Goal: Information Seeking & Learning: Learn about a topic

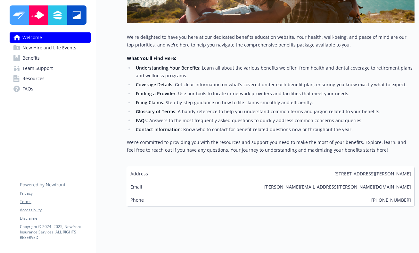
scroll to position [155, 0]
click at [164, 168] on div "Address [STREET_ADDRESS][PERSON_NAME]" at bounding box center [270, 173] width 287 height 13
click at [139, 170] on span "Address" at bounding box center [139, 173] width 18 height 7
click at [138, 170] on span "Address" at bounding box center [139, 173] width 18 height 7
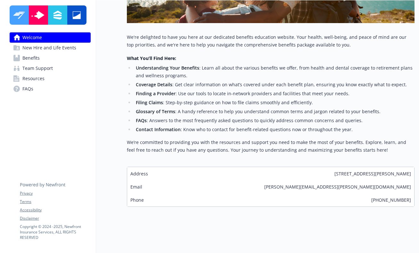
click at [334, 170] on span "[STREET_ADDRESS][PERSON_NAME]" at bounding box center [372, 173] width 77 height 7
click at [35, 59] on span "Benefits" at bounding box center [30, 58] width 17 height 10
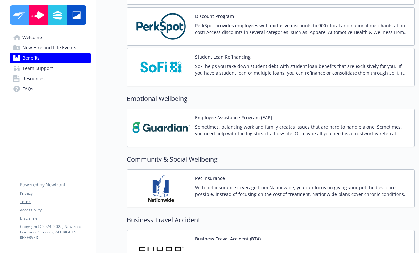
scroll to position [1245, 0]
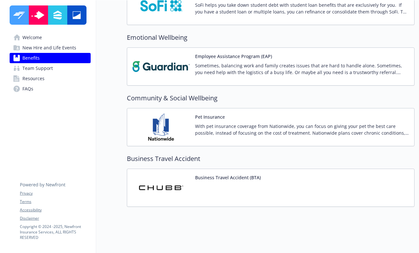
scroll to position [155, 0]
